Goal: Task Accomplishment & Management: Manage account settings

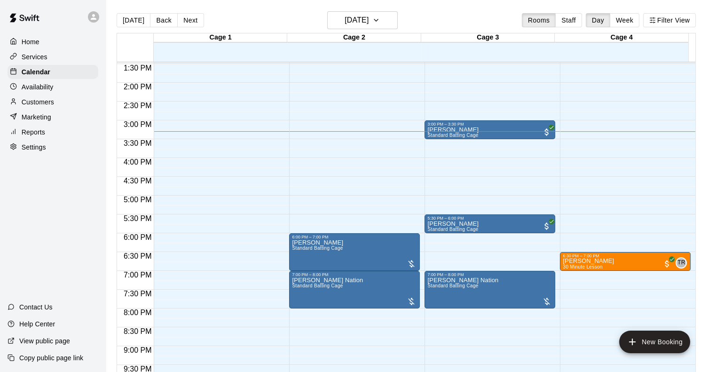
scroll to position [553, 0]
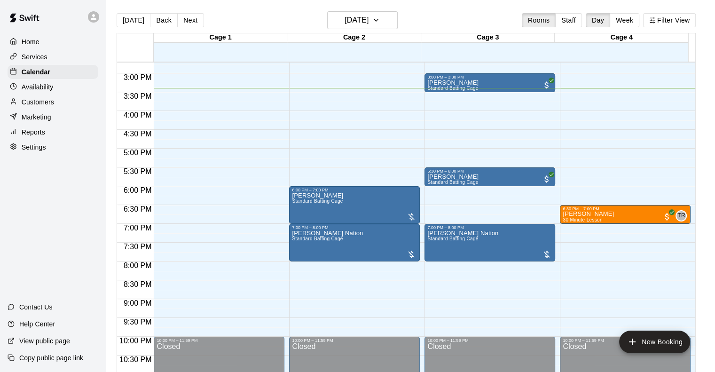
click at [32, 122] on p "Marketing" at bounding box center [37, 116] width 30 height 9
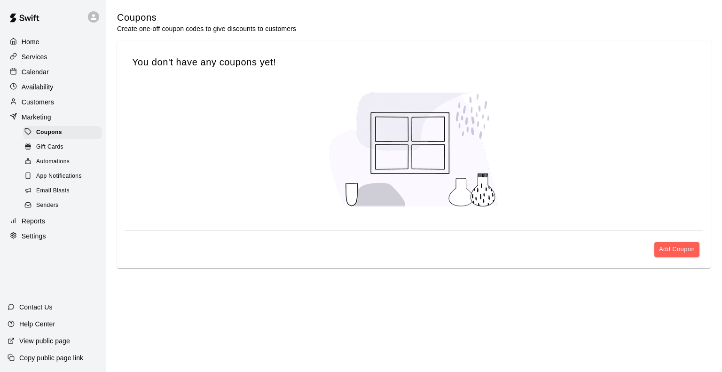
click at [39, 75] on p "Calendar" at bounding box center [35, 71] width 27 height 9
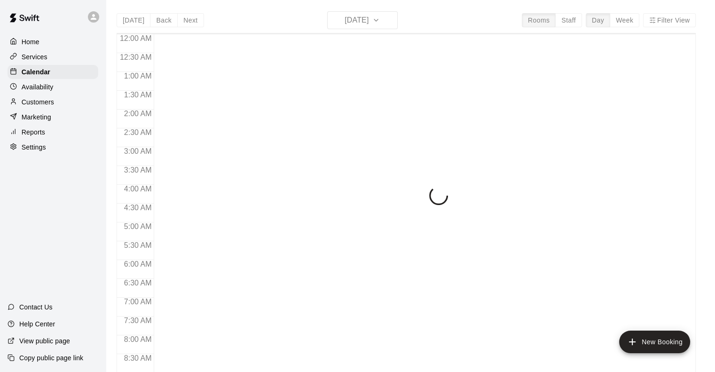
scroll to position [553, 0]
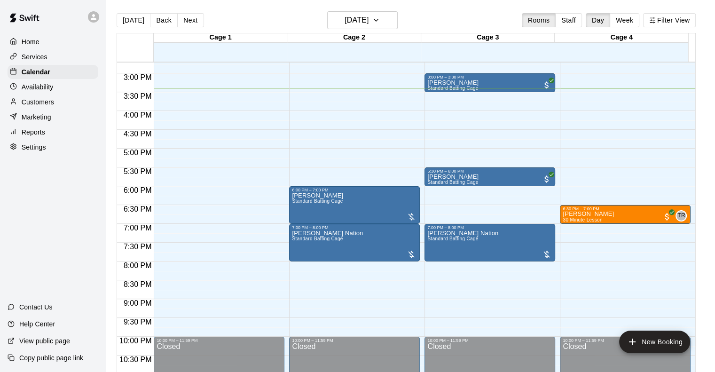
click at [37, 86] on p "Availability" at bounding box center [38, 86] width 32 height 9
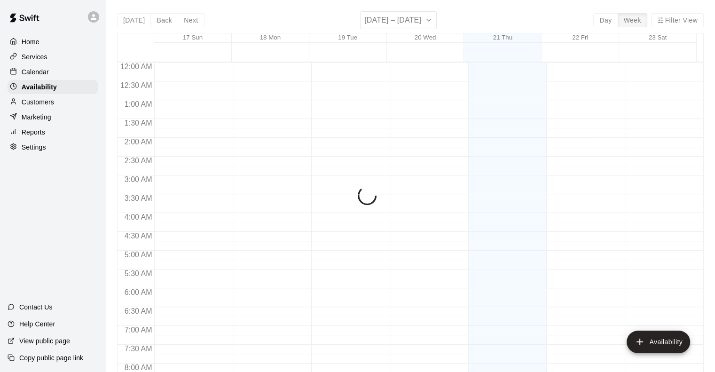
scroll to position [578, 0]
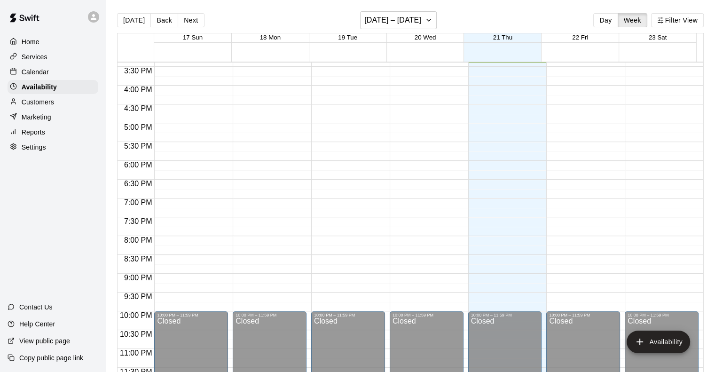
click at [49, 104] on p "Customers" at bounding box center [38, 101] width 32 height 9
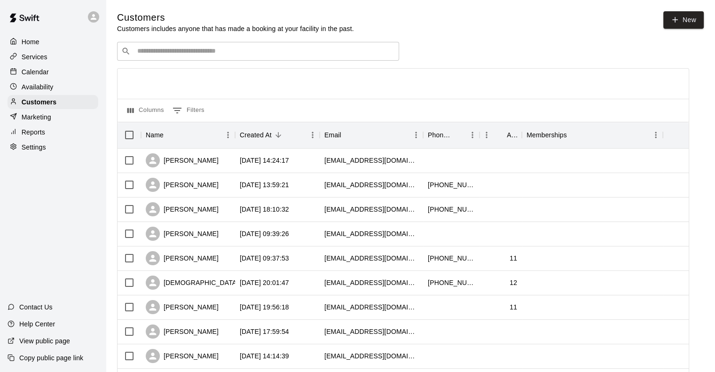
click at [35, 303] on p "Contact Us" at bounding box center [35, 306] width 33 height 9
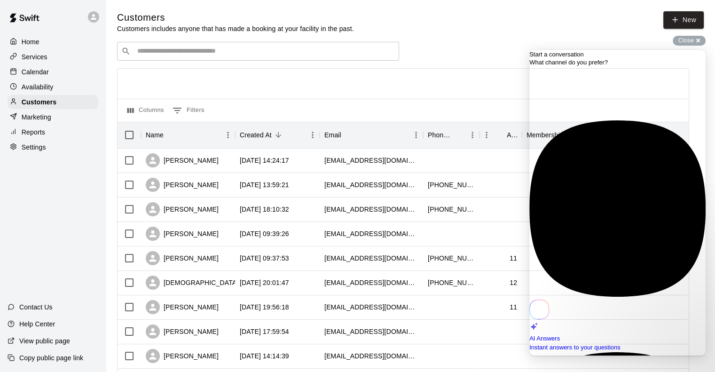
click at [683, 41] on span "Close" at bounding box center [686, 40] width 16 height 7
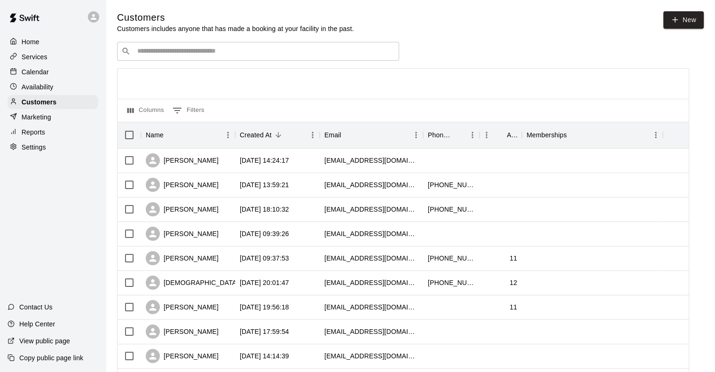
click at [192, 54] on input "Search customers by name or email" at bounding box center [264, 51] width 260 height 9
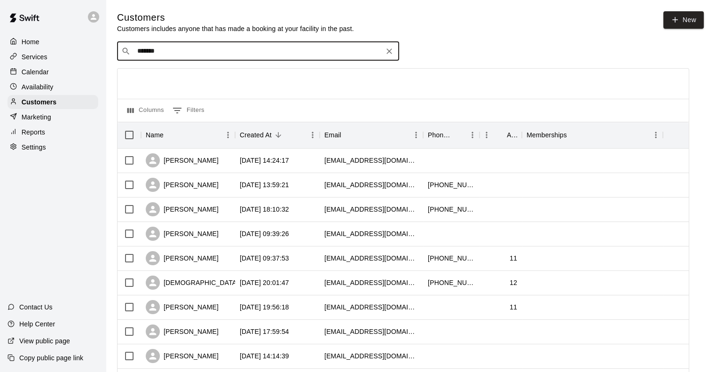
type input "*******"
click at [333, 50] on input "*******" at bounding box center [257, 51] width 246 height 9
click at [261, 80] on div "Jacob Hoffmann williamrhoffmann@gmail.com" at bounding box center [267, 77] width 248 height 20
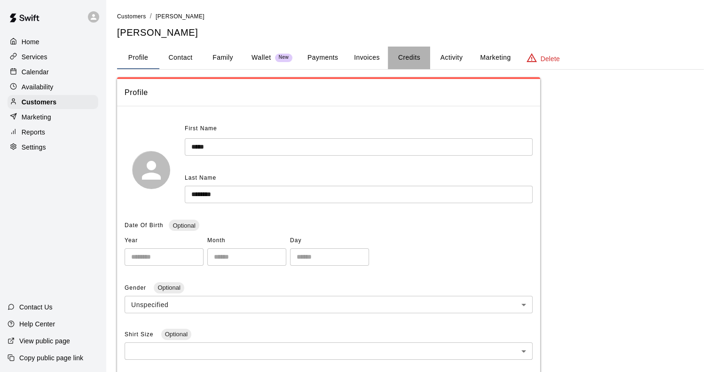
click at [406, 55] on button "Credits" at bounding box center [409, 58] width 42 height 23
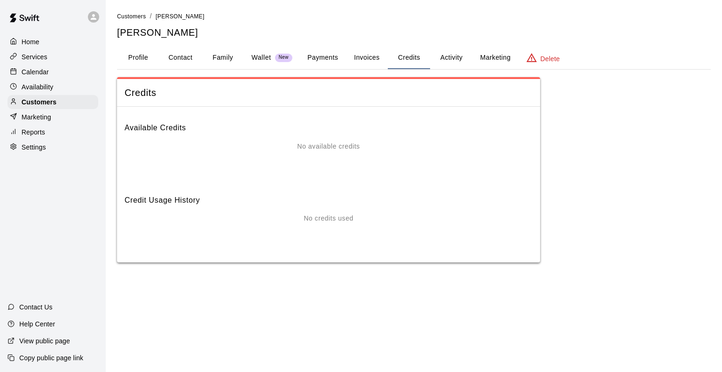
click at [447, 57] on button "Activity" at bounding box center [451, 58] width 42 height 23
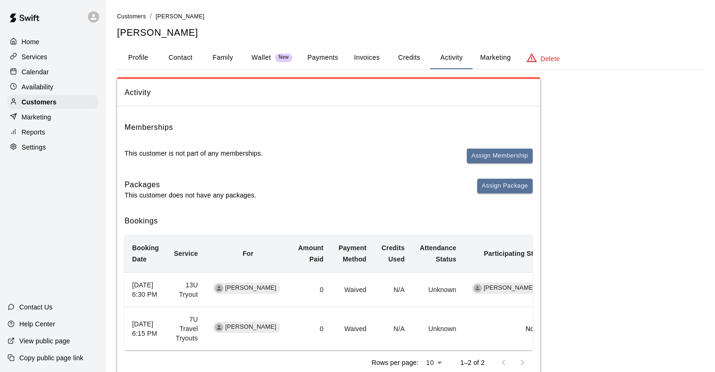
click at [411, 55] on button "Credits" at bounding box center [409, 58] width 42 height 23
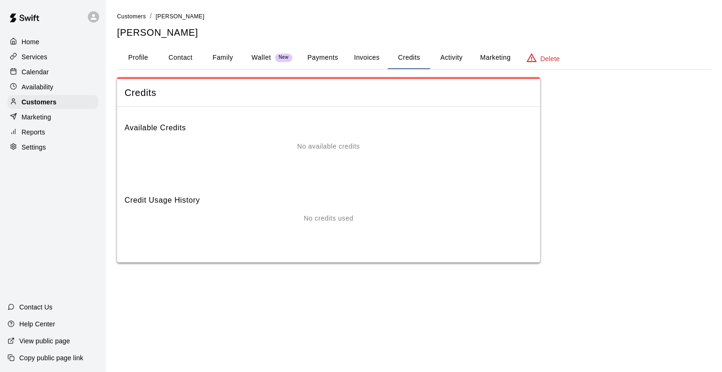
click at [182, 56] on button "Contact" at bounding box center [180, 58] width 42 height 23
select select "**"
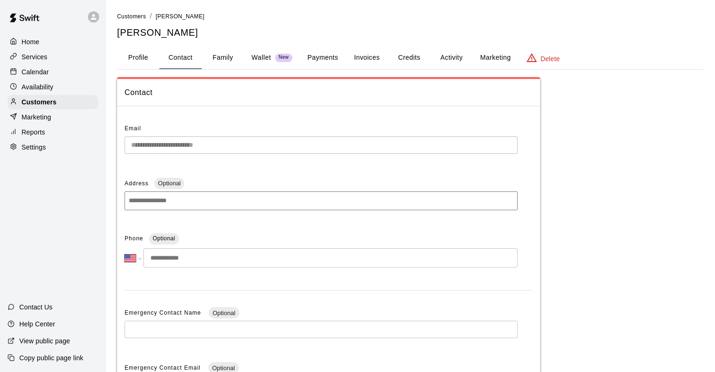
click at [232, 55] on button "Family" at bounding box center [223, 58] width 42 height 23
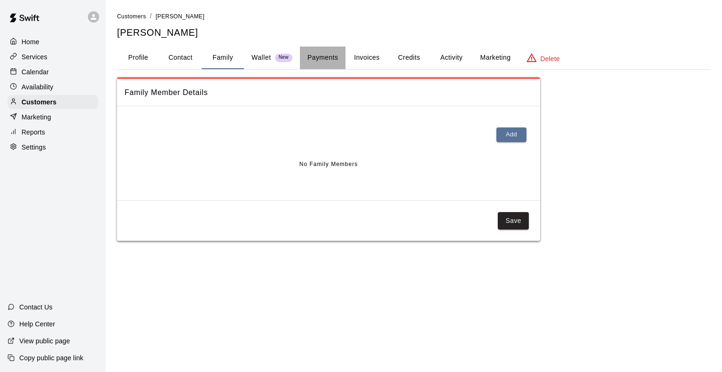
click at [325, 60] on button "Payments" at bounding box center [323, 58] width 46 height 23
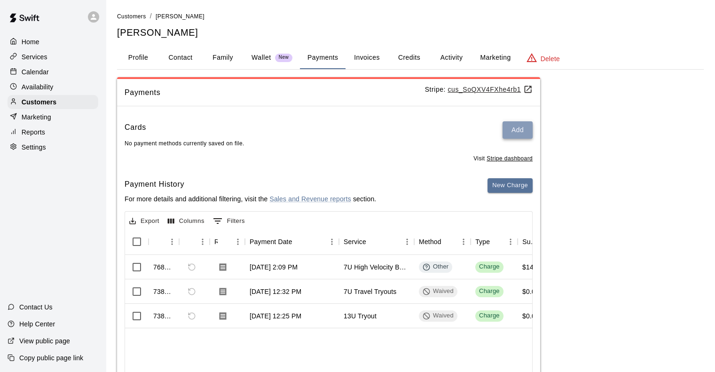
click at [529, 132] on button "Add" at bounding box center [517, 129] width 30 height 17
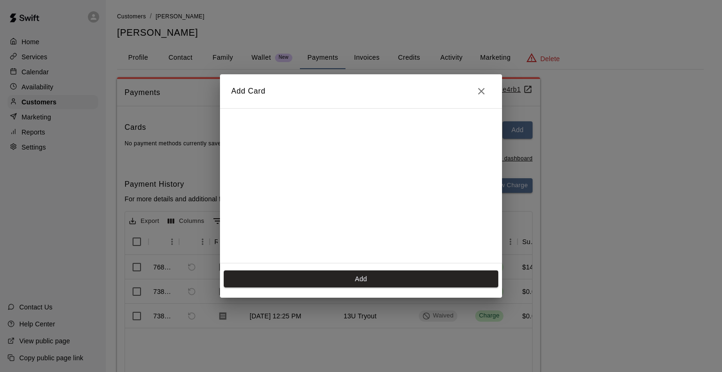
scroll to position [166, 0]
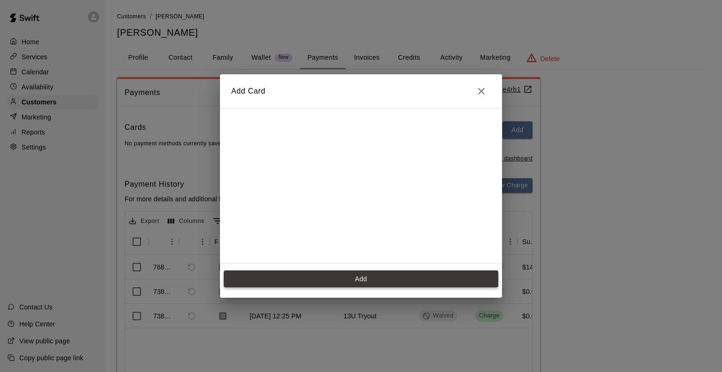
click at [381, 278] on button "Add" at bounding box center [361, 278] width 274 height 17
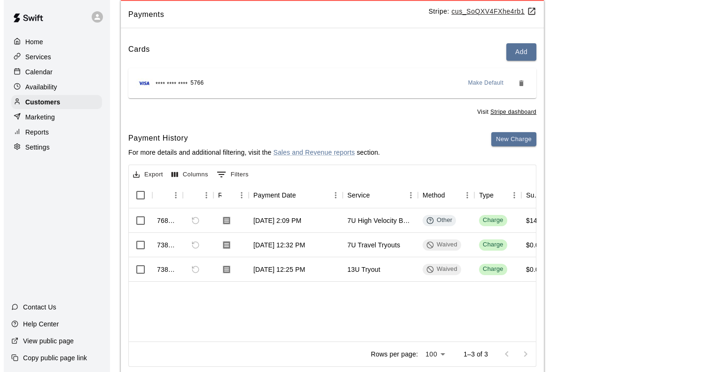
scroll to position [94, 0]
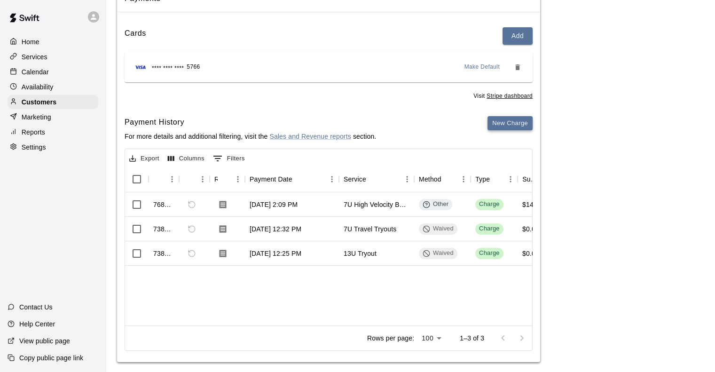
click at [507, 120] on button "New Charge" at bounding box center [509, 123] width 45 height 15
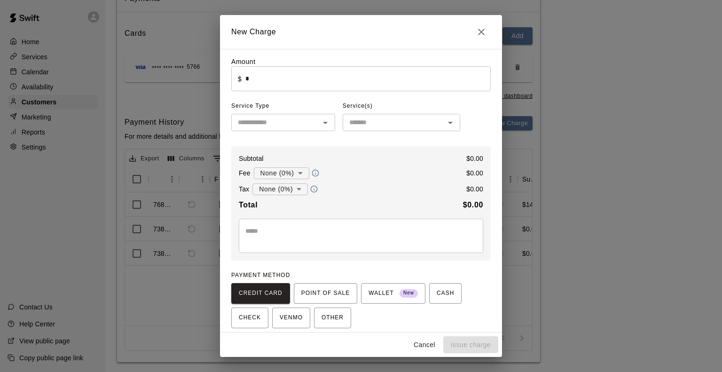
click at [310, 87] on input "*" at bounding box center [367, 78] width 245 height 25
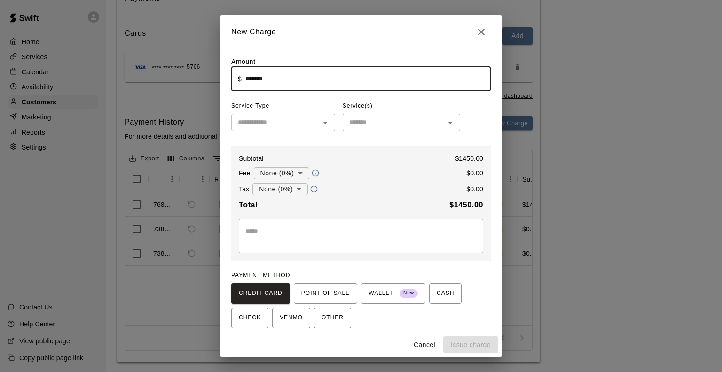
click at [300, 119] on input "text" at bounding box center [275, 123] width 83 height 12
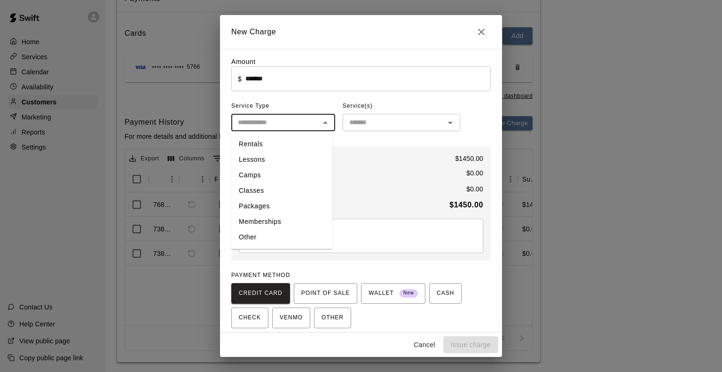
click at [300, 119] on input "text" at bounding box center [275, 123] width 83 height 12
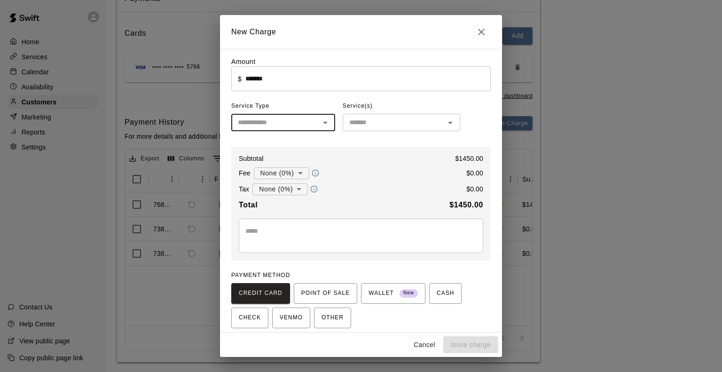
click at [307, 109] on span "Service Type" at bounding box center [283, 106] width 104 height 15
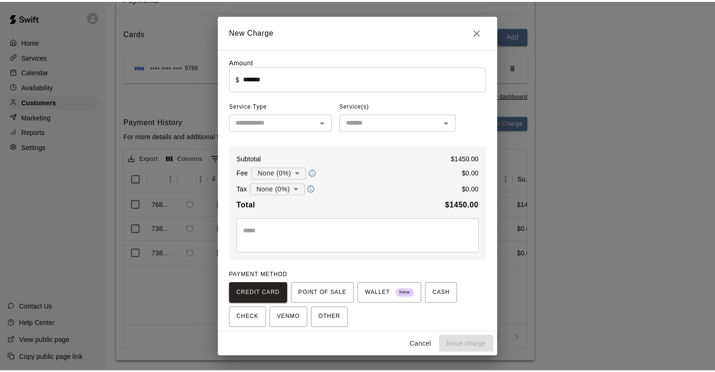
scroll to position [45, 0]
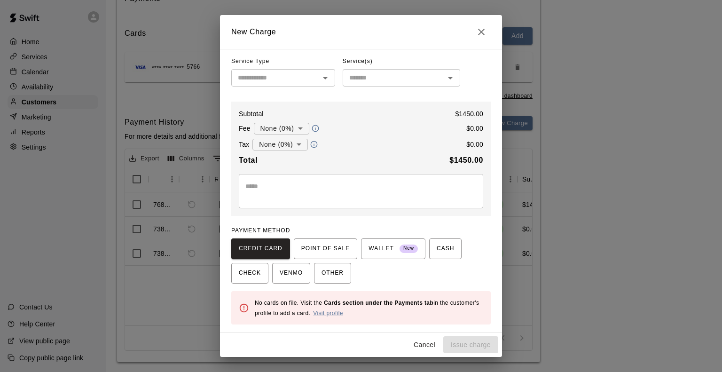
click at [476, 31] on icon "Close" at bounding box center [481, 31] width 11 height 11
type input "*"
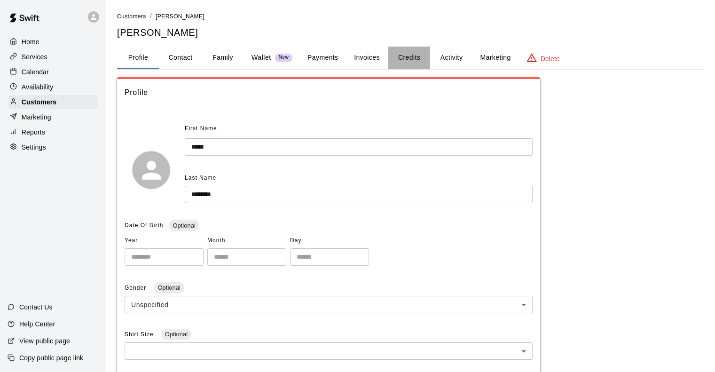
click at [419, 55] on button "Credits" at bounding box center [409, 58] width 42 height 23
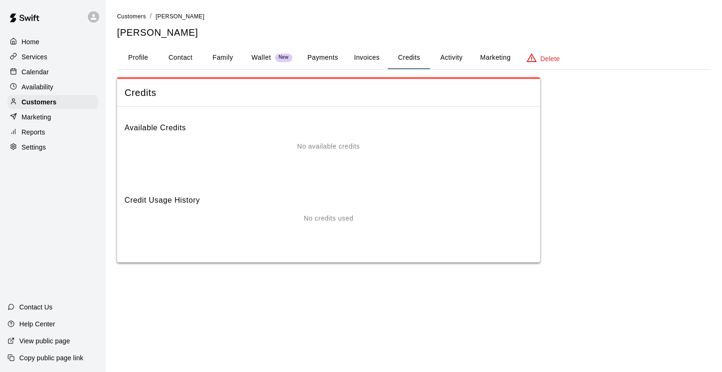
click at [365, 55] on button "Invoices" at bounding box center [366, 58] width 42 height 23
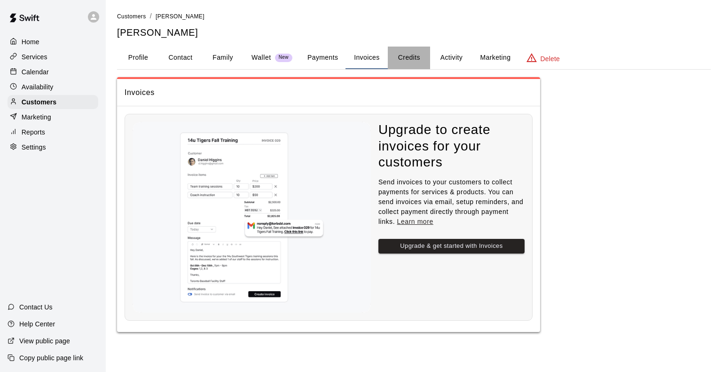
click at [413, 59] on button "Credits" at bounding box center [409, 58] width 42 height 23
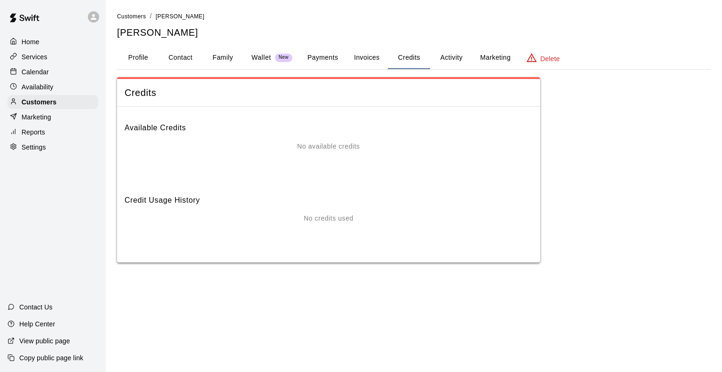
click at [325, 60] on button "Payments" at bounding box center [323, 58] width 46 height 23
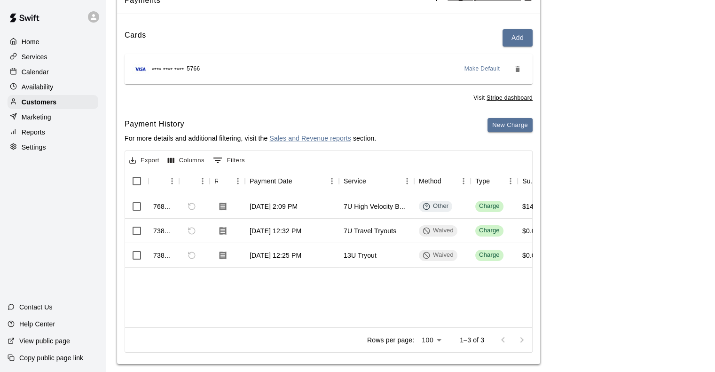
scroll to position [94, 0]
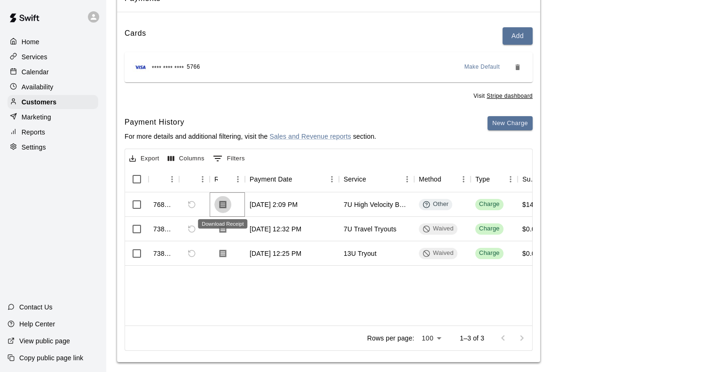
click at [225, 203] on icon "Download Receipt" at bounding box center [222, 204] width 7 height 8
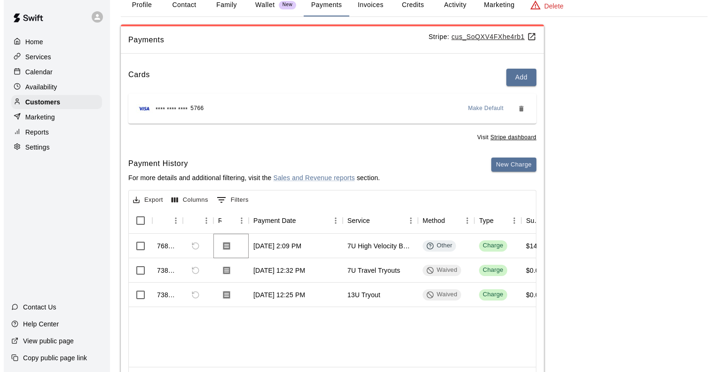
scroll to position [0, 0]
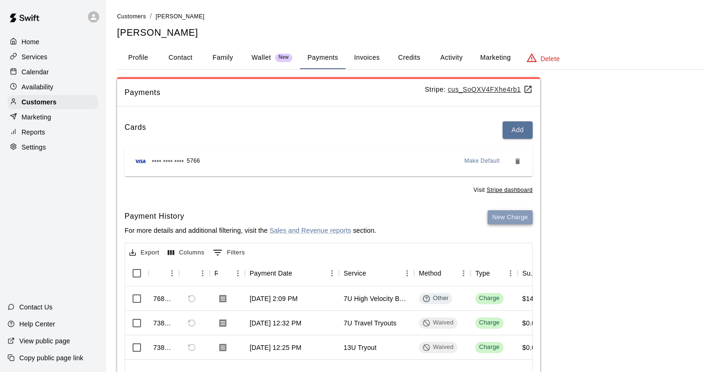
click at [508, 217] on button "New Charge" at bounding box center [509, 217] width 45 height 15
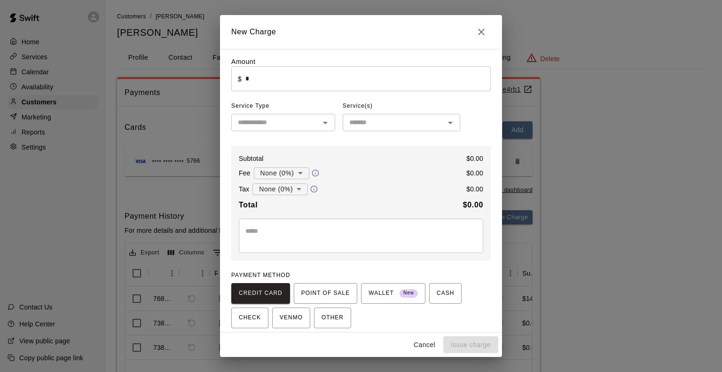
click at [344, 93] on div "Amount ​ $ * ​ Service Type ​ Service(s) ​ Subtotal $ 0.00 Fee None (0%) * ​ $ …" at bounding box center [360, 208] width 259 height 302
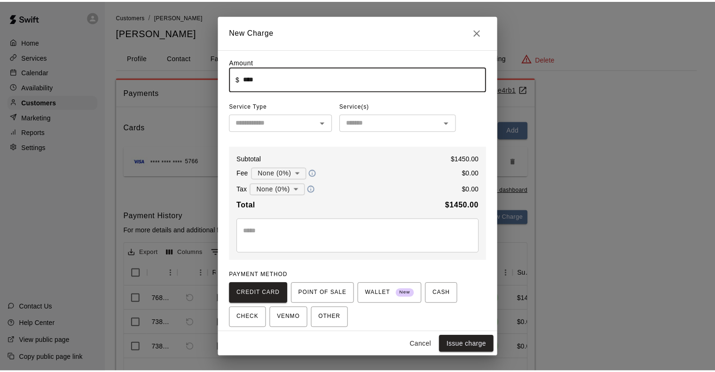
scroll to position [35, 0]
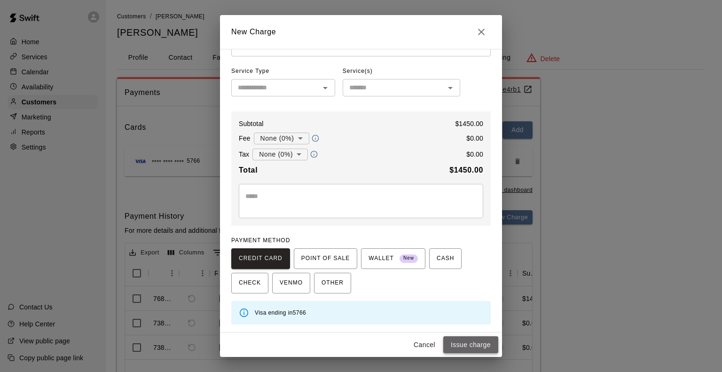
click at [469, 345] on button "Issue charge" at bounding box center [470, 344] width 55 height 17
type input "*"
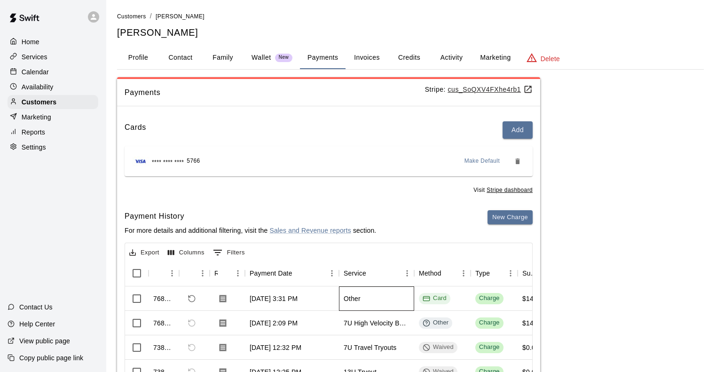
click at [362, 297] on div "Other" at bounding box center [376, 298] width 75 height 24
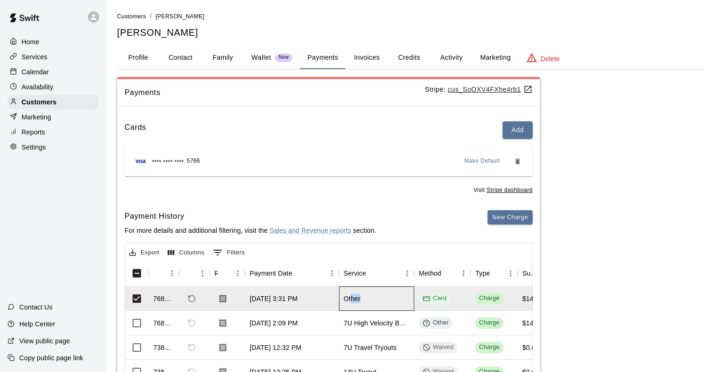
drag, startPoint x: 362, startPoint y: 297, endPoint x: 350, endPoint y: 298, distance: 12.3
click at [350, 298] on div "Other" at bounding box center [376, 298] width 75 height 24
